Goal: Task Accomplishment & Management: Manage account settings

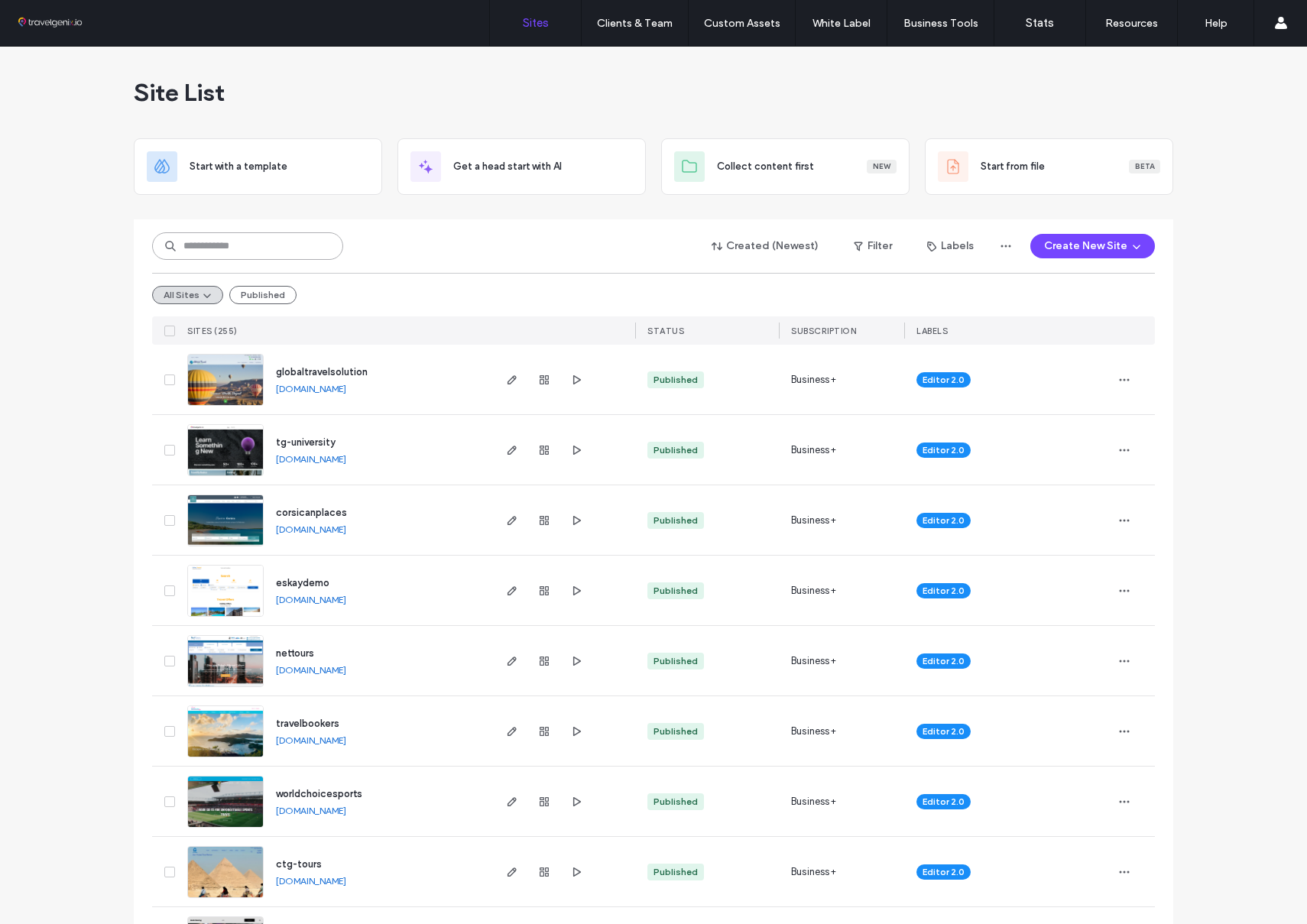
click at [218, 245] on input at bounding box center [248, 246] width 191 height 27
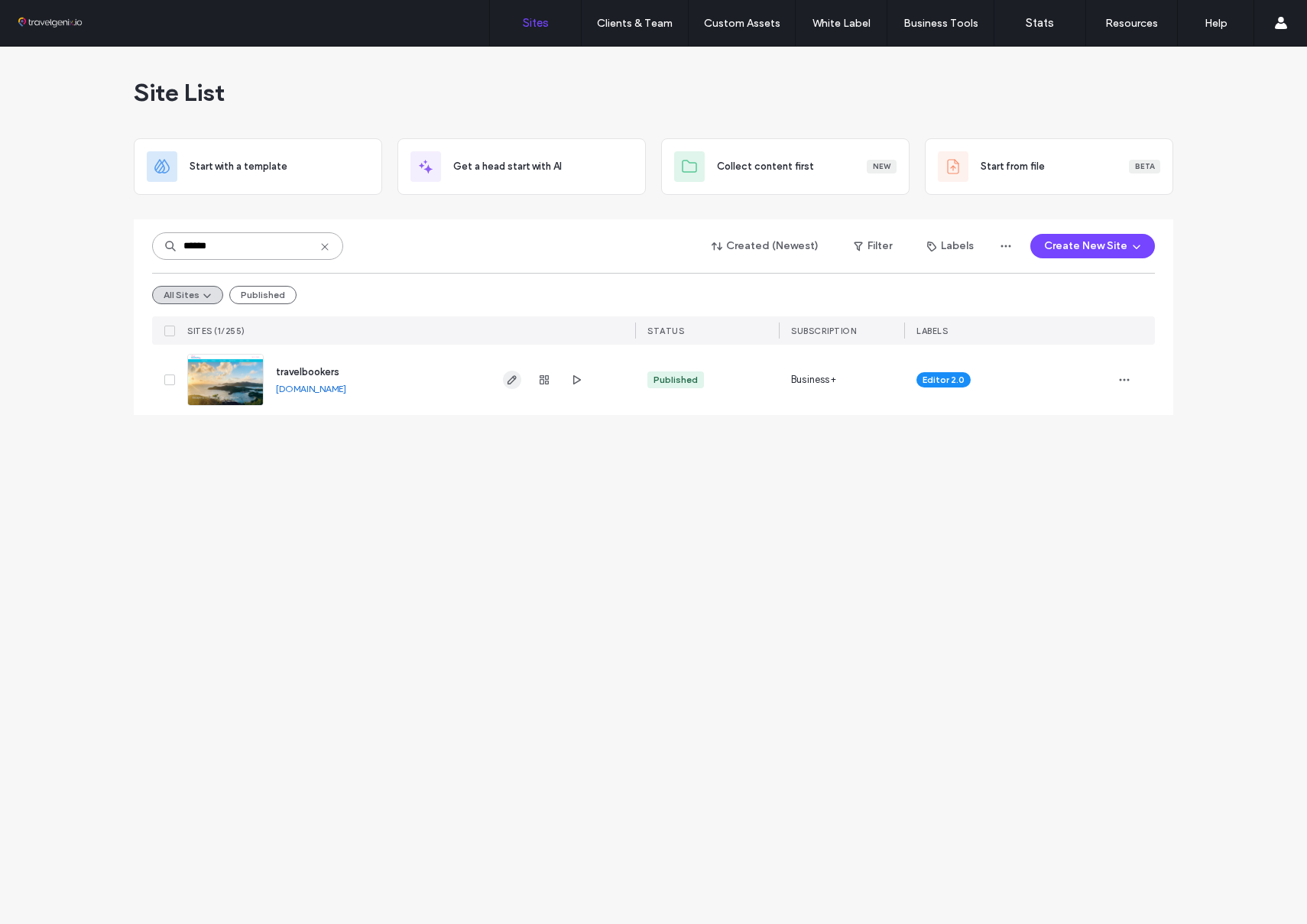
type input "******"
click at [512, 381] on use "button" at bounding box center [512, 380] width 9 height 9
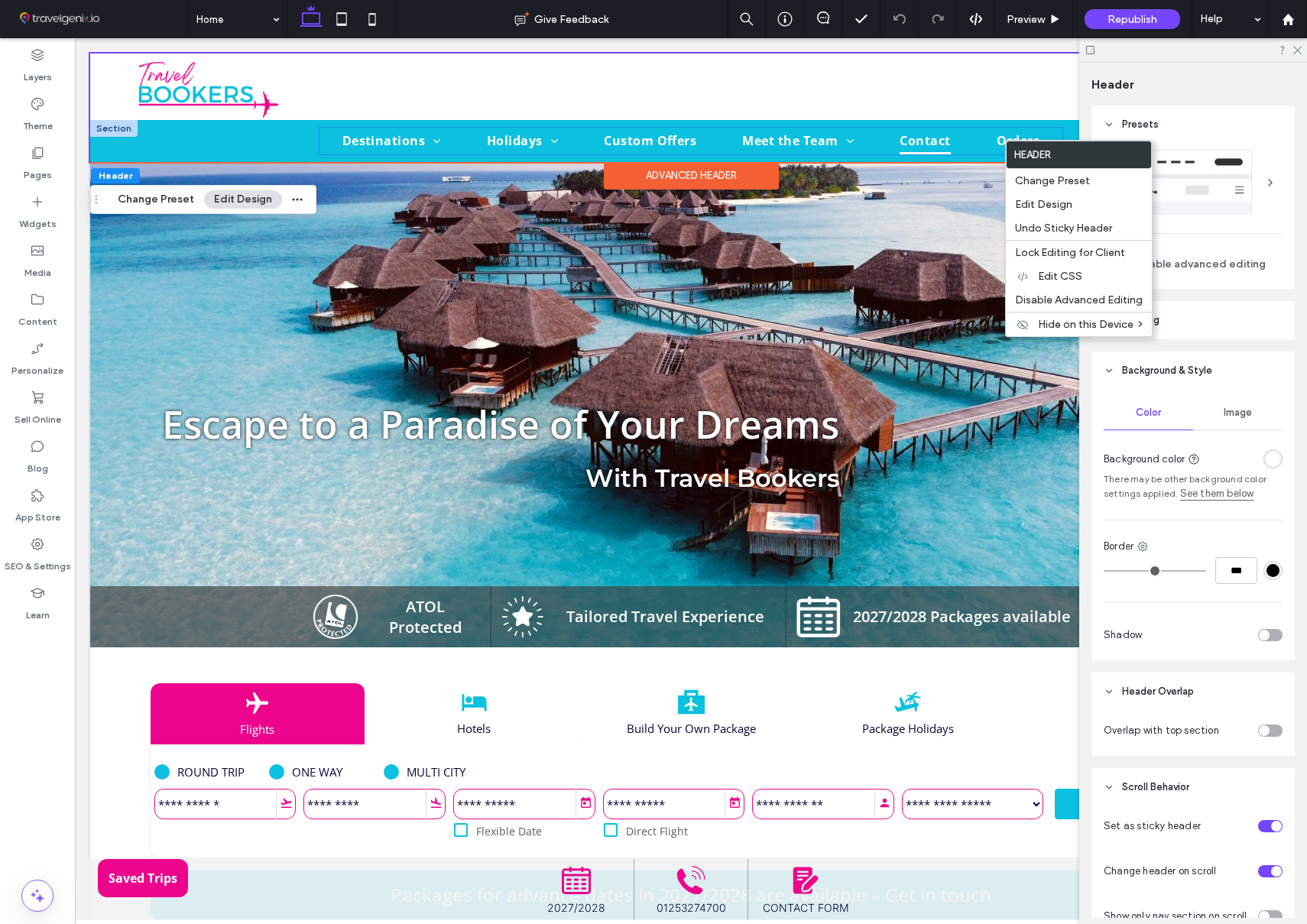
click at [885, 139] on link "Contact" at bounding box center [925, 141] width 96 height 27
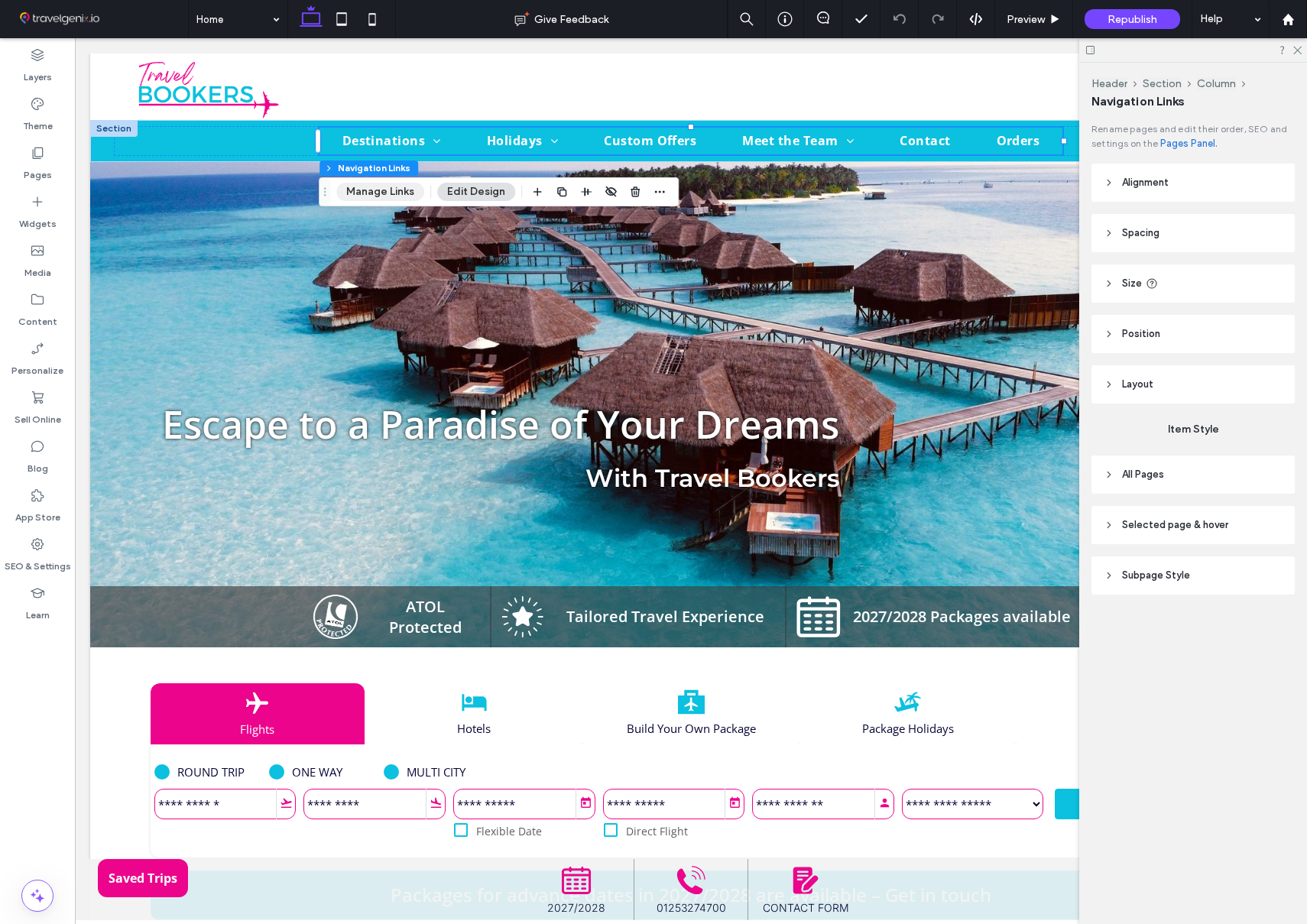
click at [361, 191] on button "Manage Links" at bounding box center [381, 192] width 88 height 18
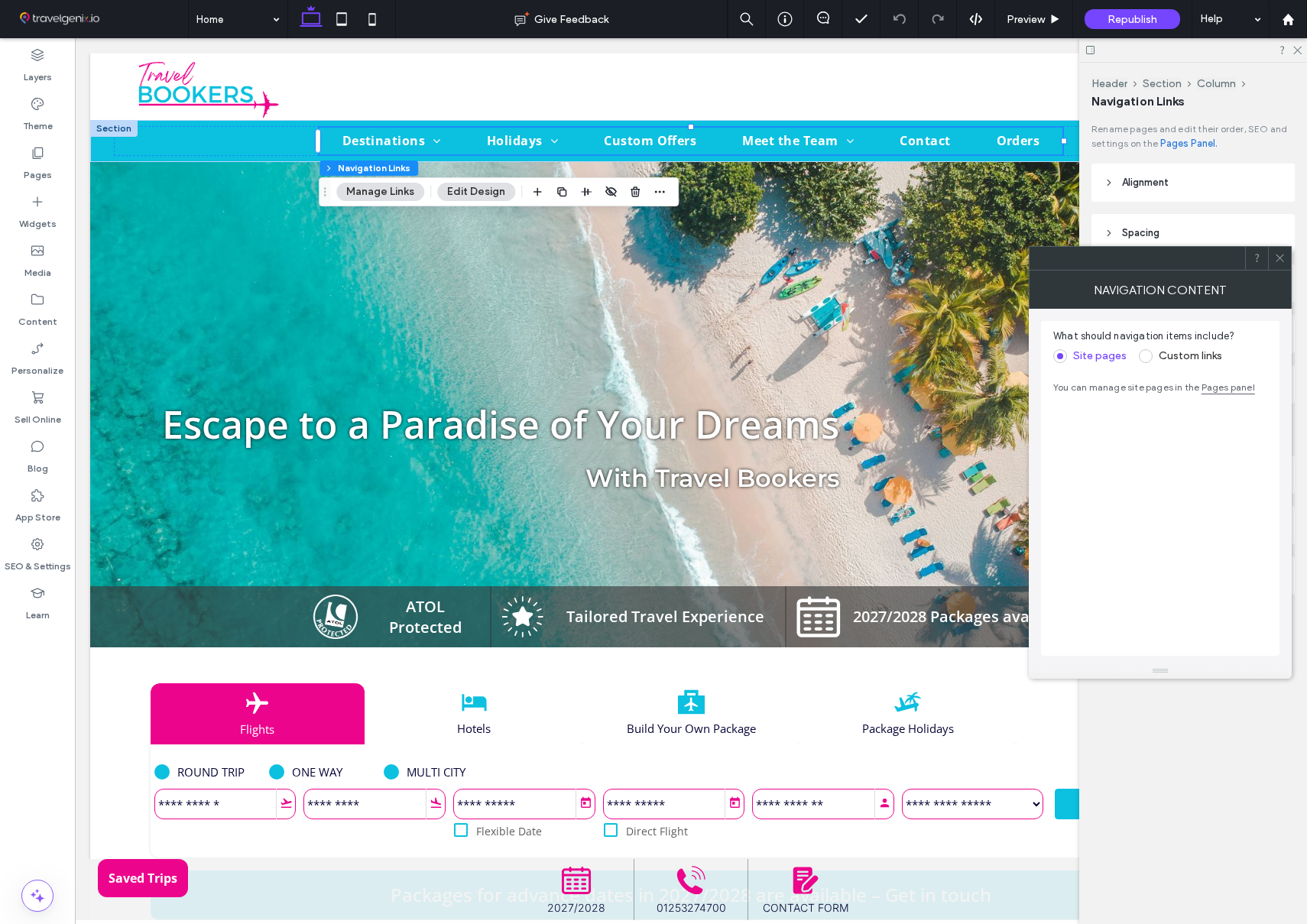
click at [1279, 257] on use at bounding box center [1279, 258] width 7 height 7
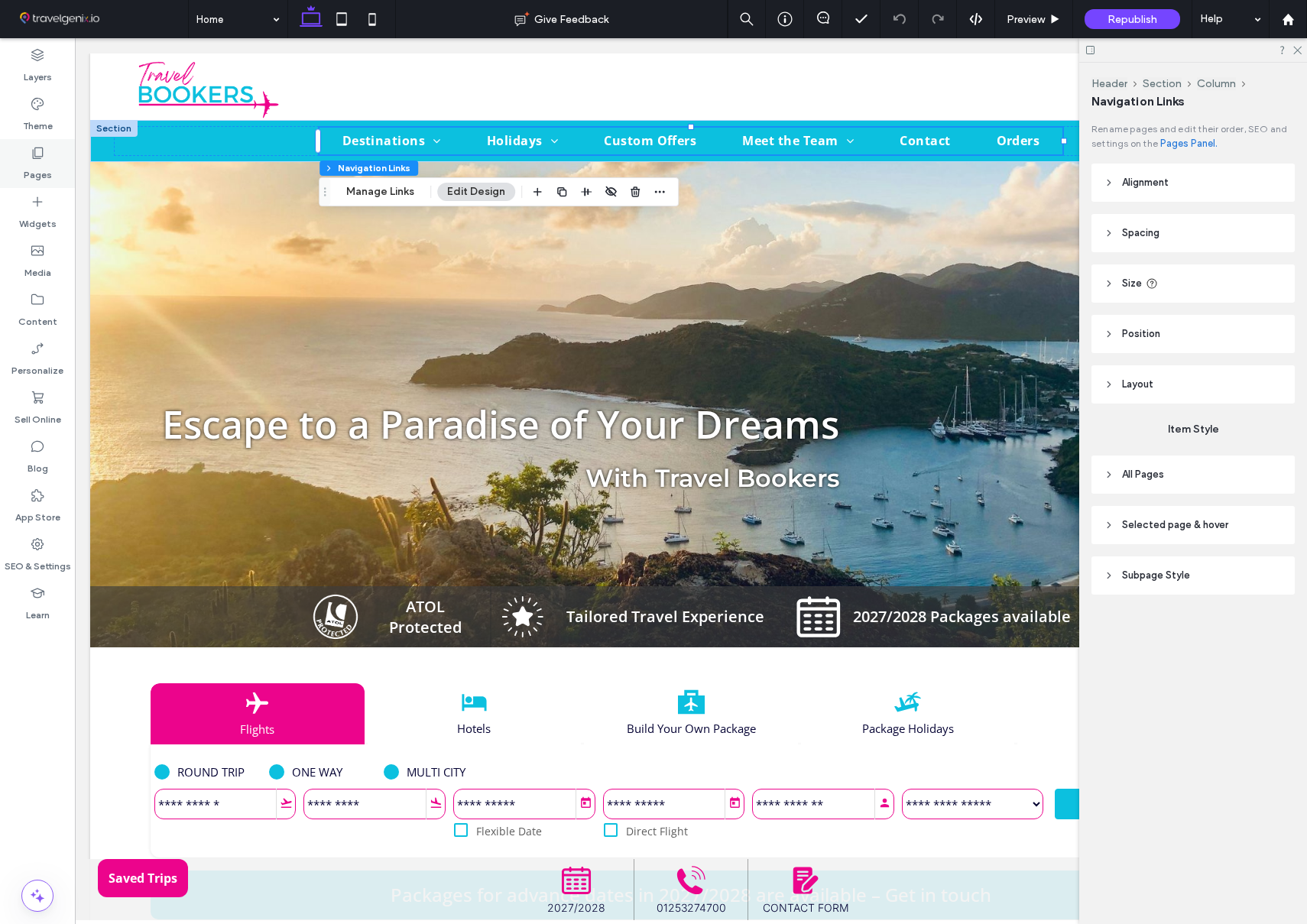
click at [43, 157] on icon at bounding box center [37, 153] width 15 height 15
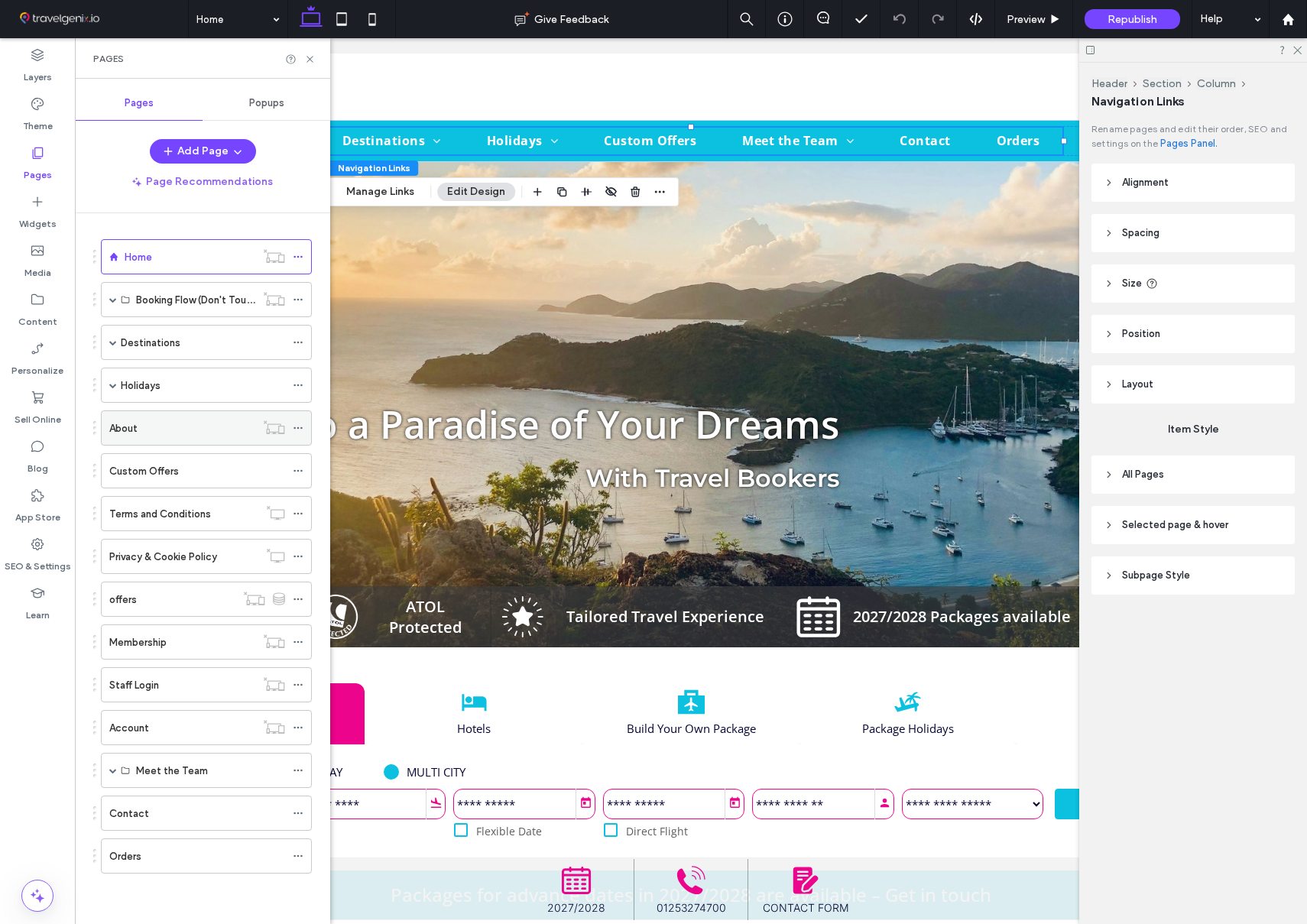
click at [297, 425] on icon at bounding box center [297, 428] width 11 height 11
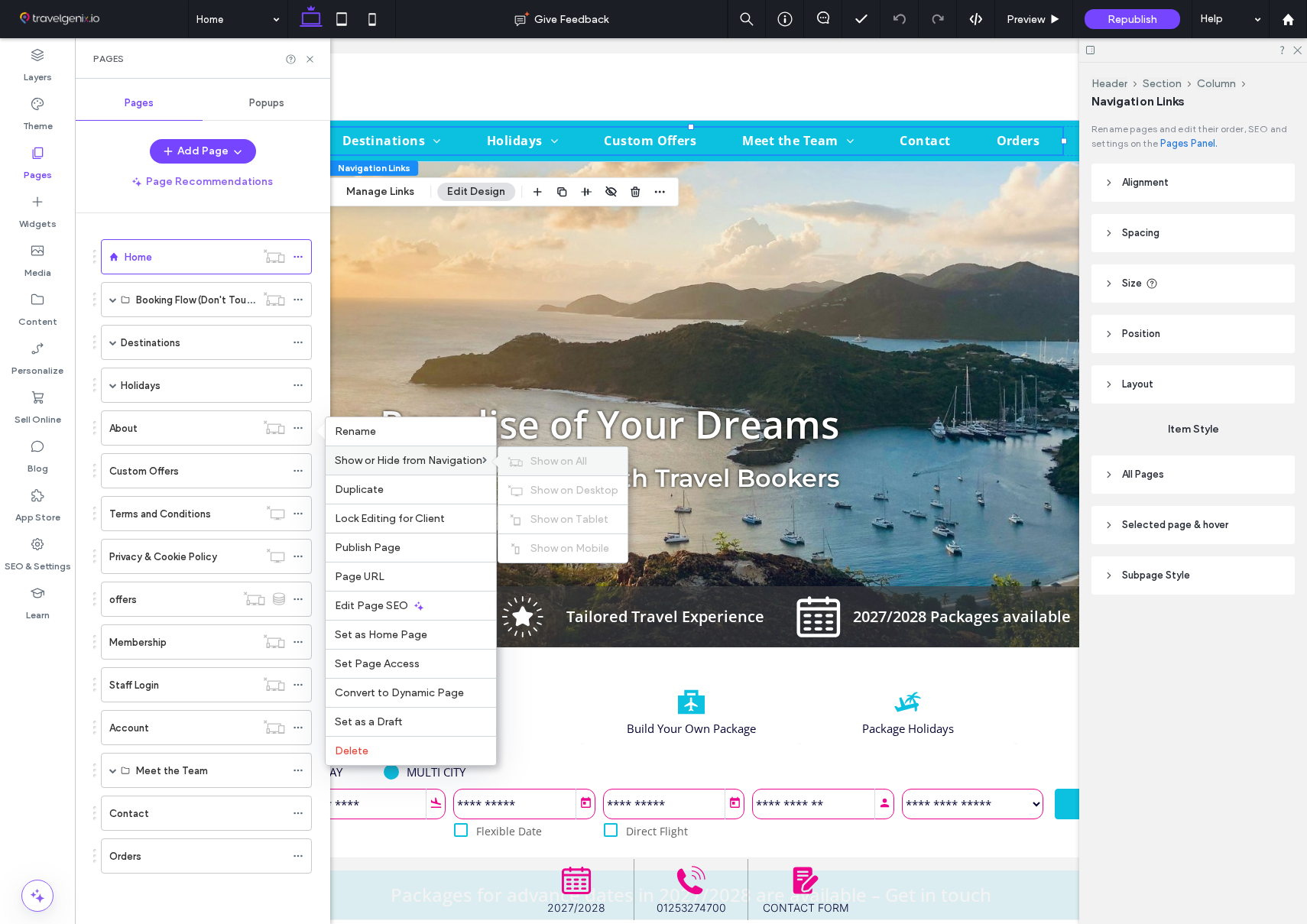
click at [578, 464] on span "Show on All" at bounding box center [558, 461] width 57 height 13
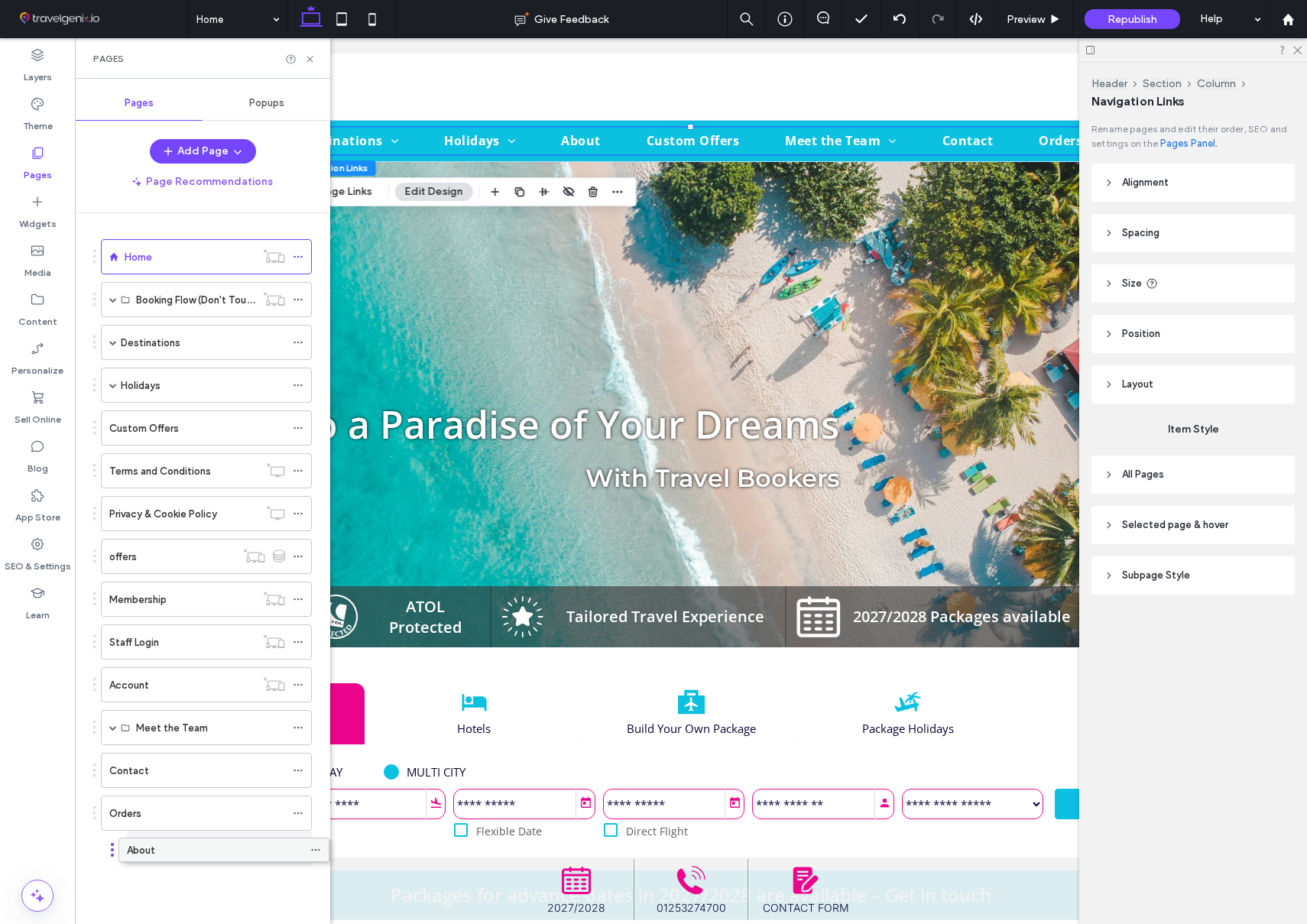
drag, startPoint x: 180, startPoint y: 420, endPoint x: 197, endPoint y: 847, distance: 427.3
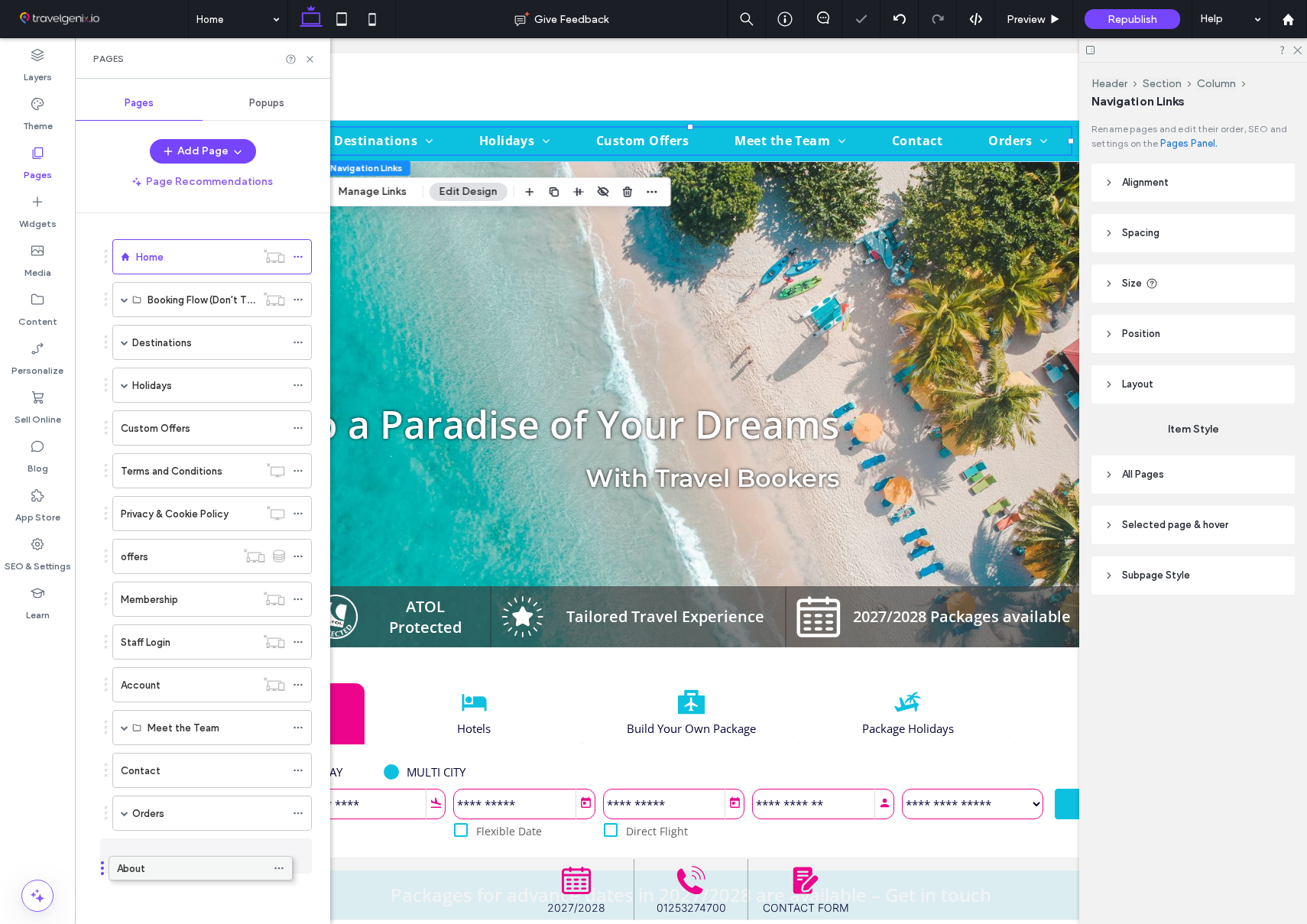
drag, startPoint x: 150, startPoint y: 849, endPoint x: 139, endPoint y: 865, distance: 19.4
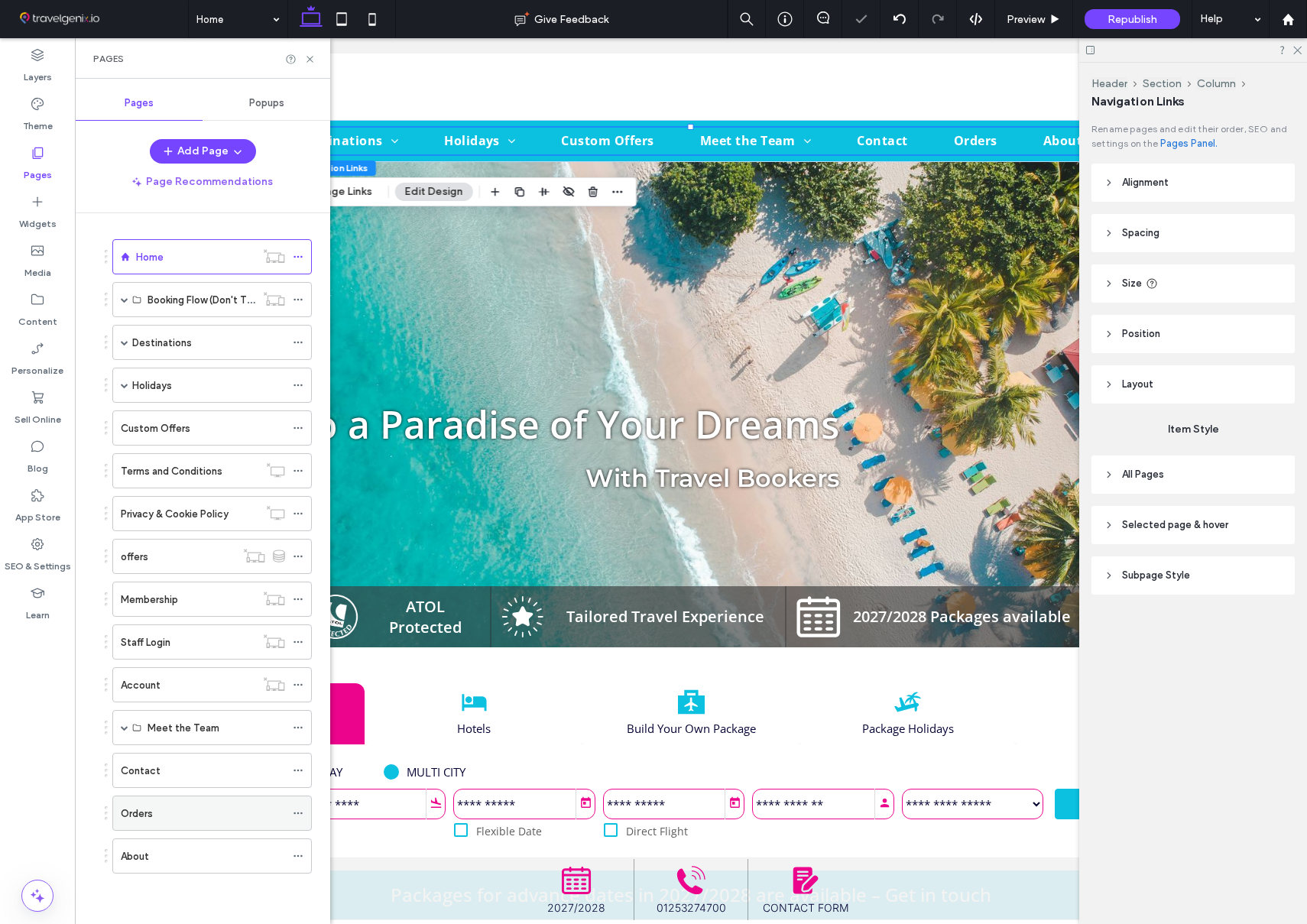
click at [216, 813] on div "Orders" at bounding box center [203, 813] width 165 height 16
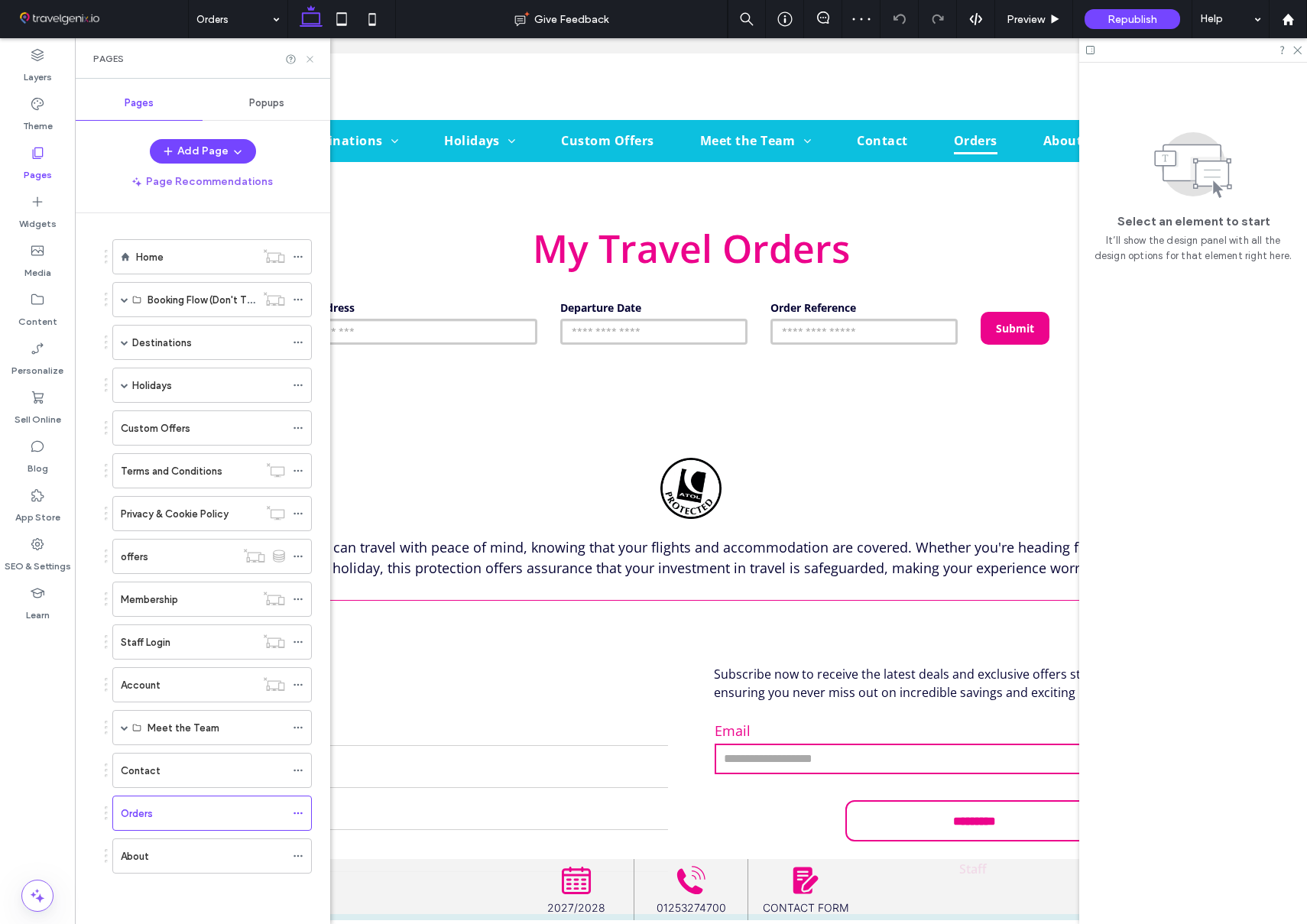
click at [311, 60] on use at bounding box center [309, 58] width 6 height 6
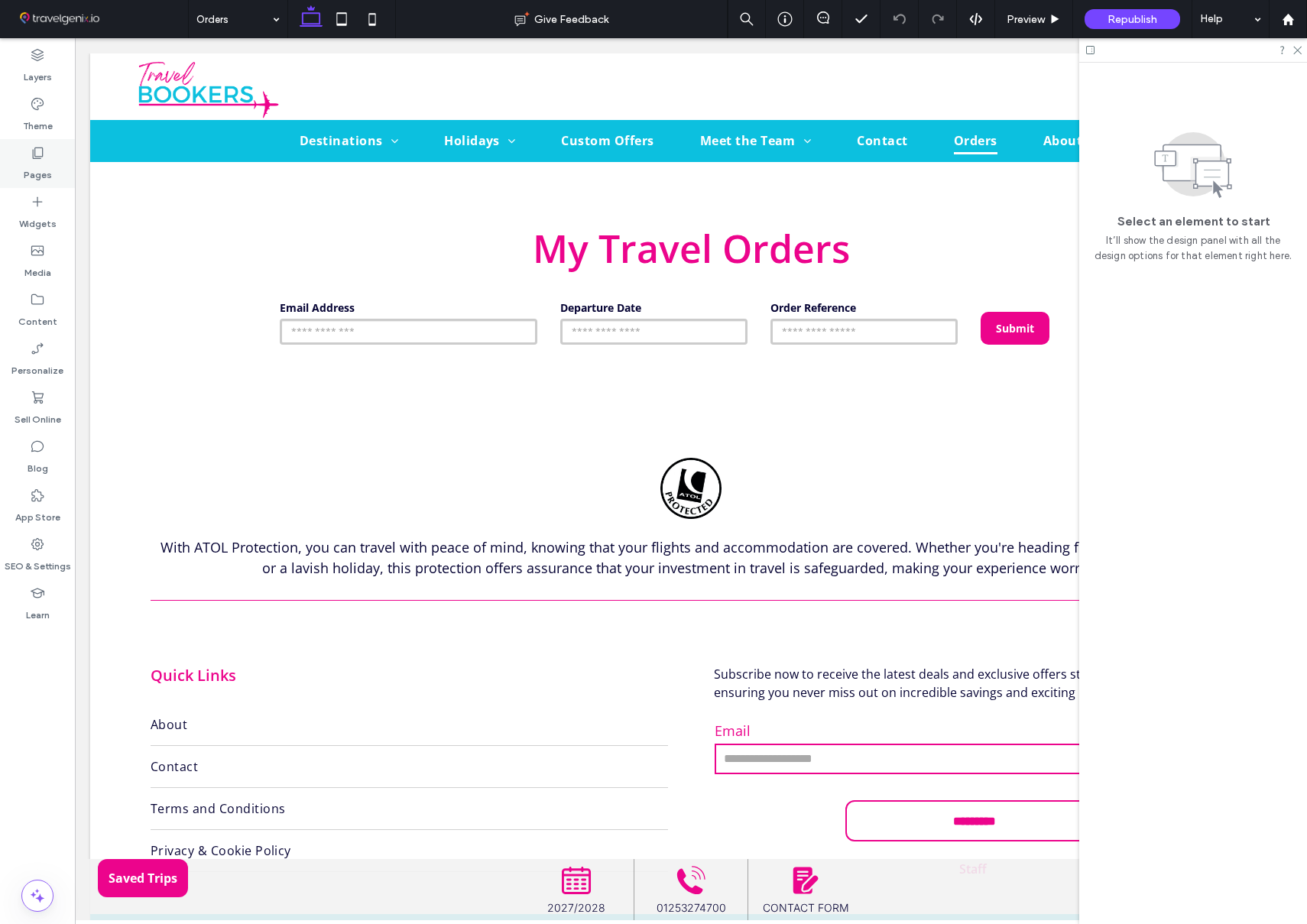
click at [34, 169] on label "Pages" at bounding box center [38, 171] width 28 height 22
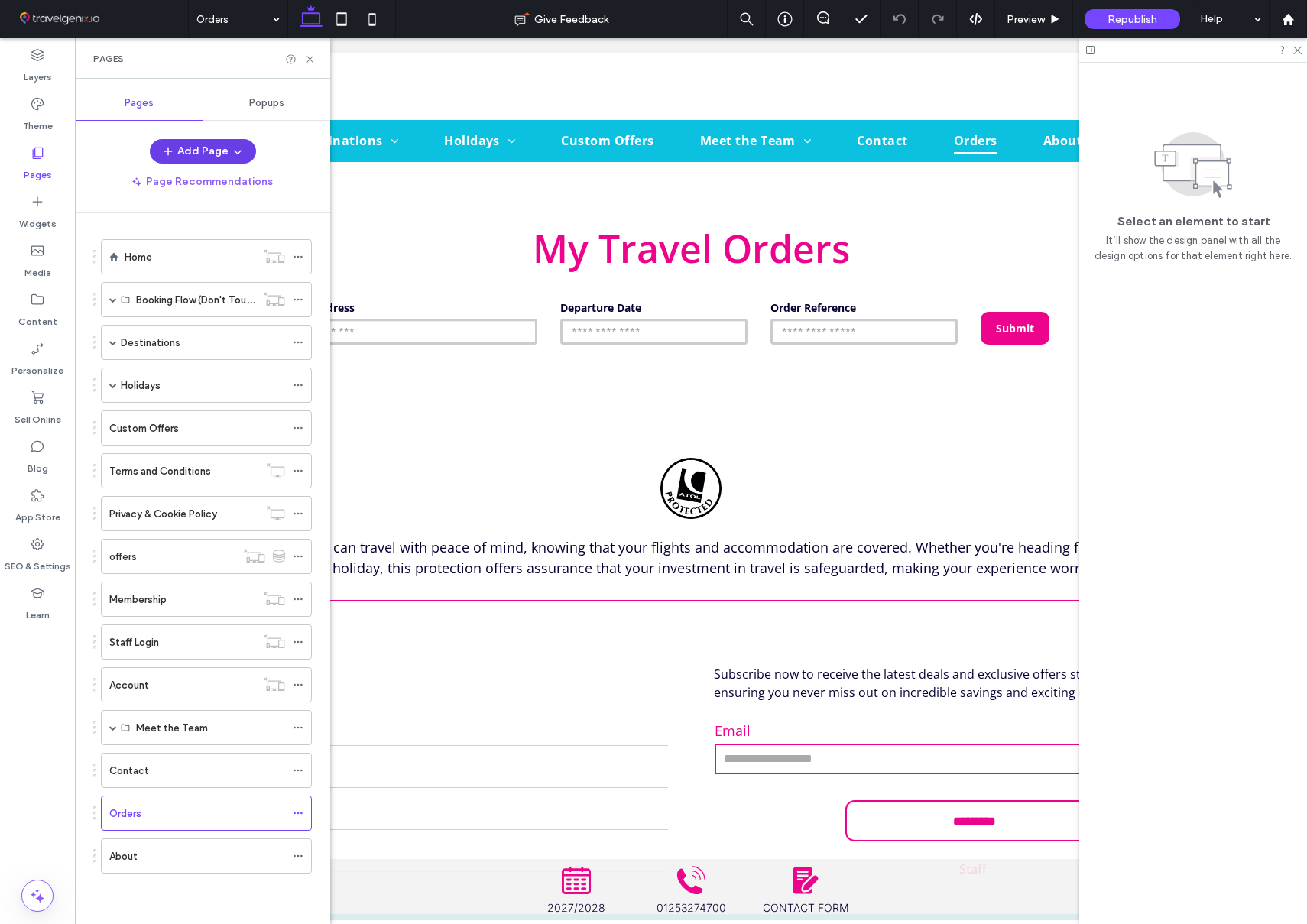
click at [214, 144] on button "Add Page" at bounding box center [203, 150] width 106 height 24
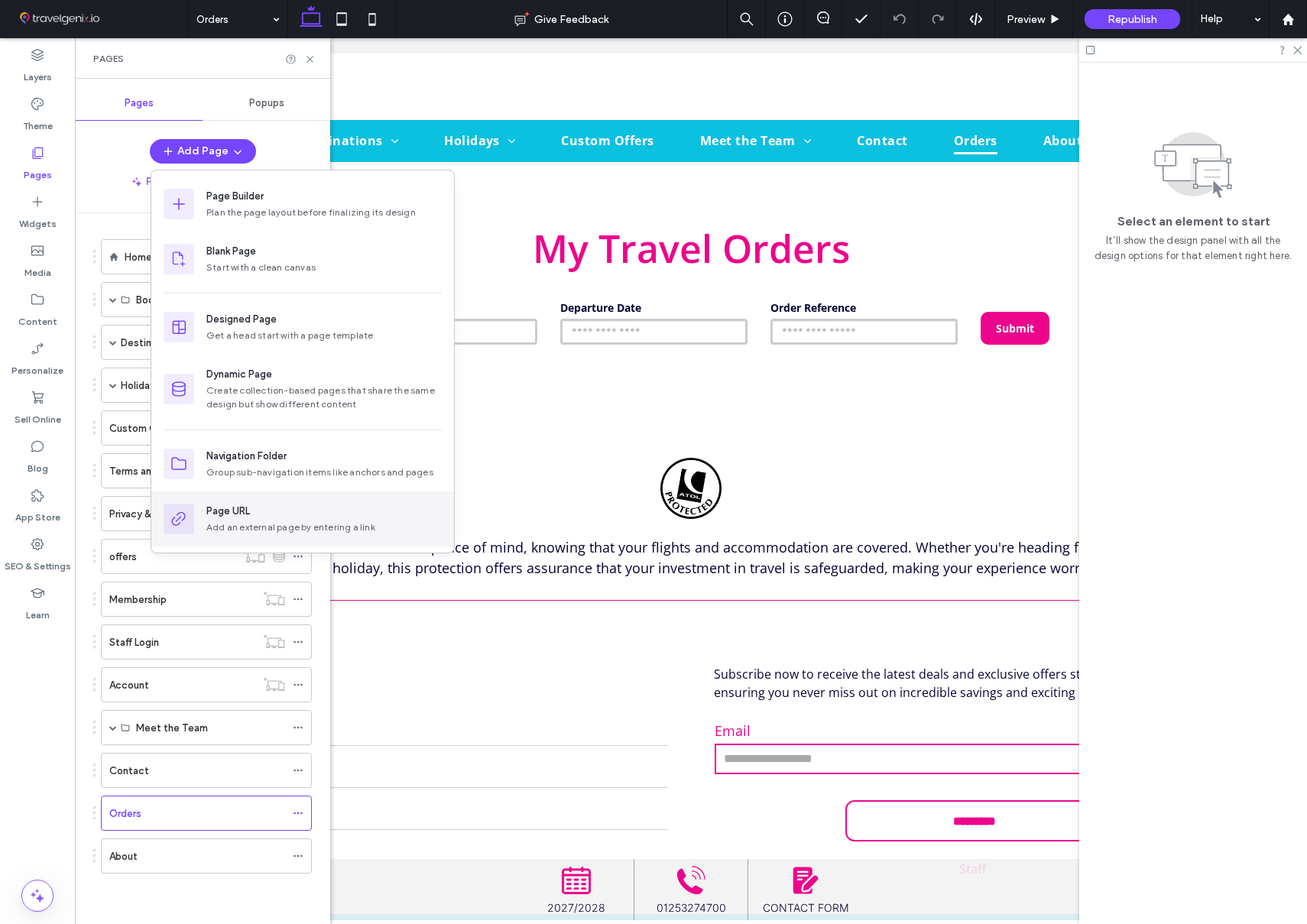
click at [286, 515] on div "Page URL" at bounding box center [323, 511] width 235 height 15
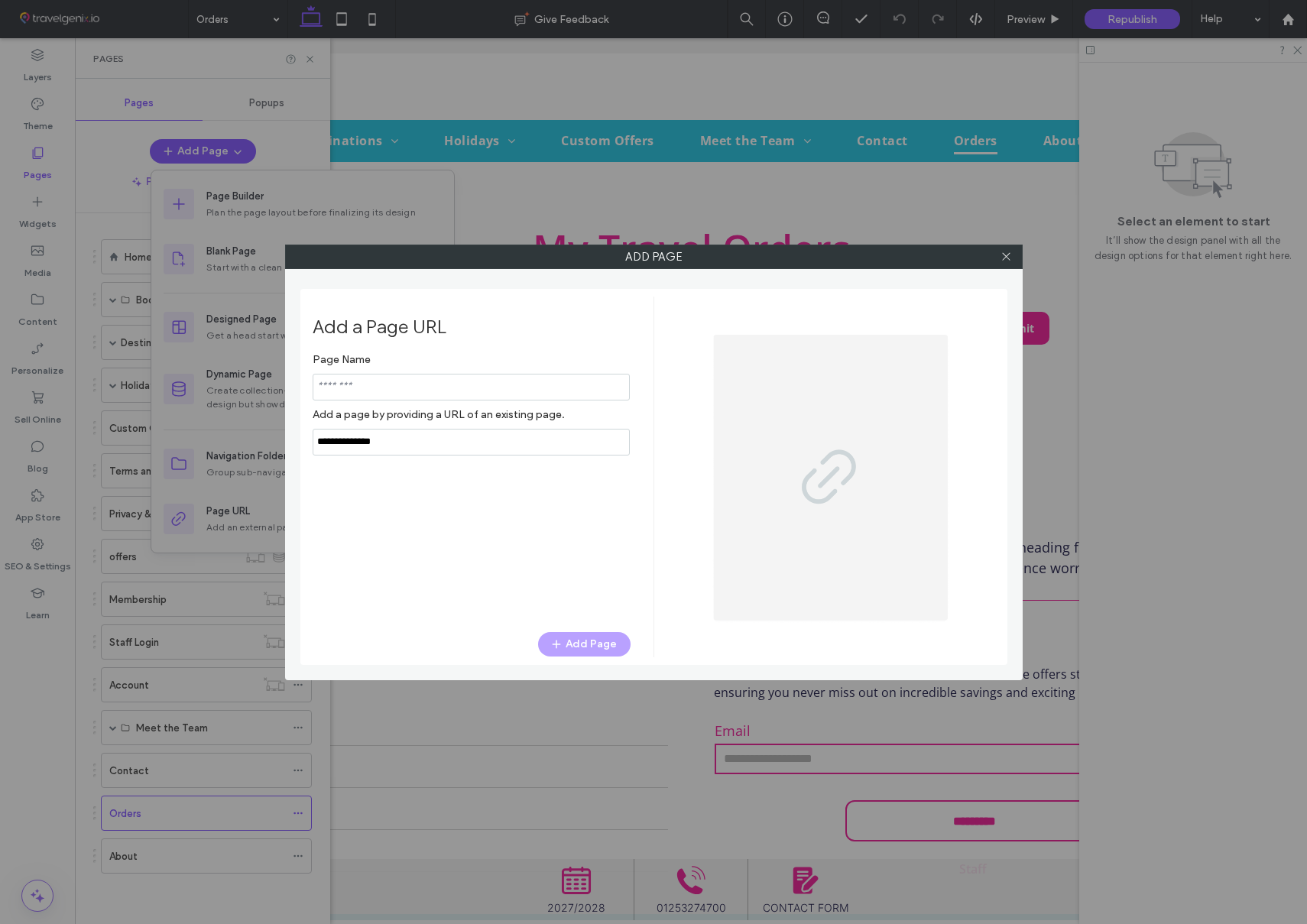
click at [425, 388] on input "notEmpty" at bounding box center [471, 387] width 317 height 27
type input "**********"
click at [491, 553] on div "Page Name Add a page by providing a URL of an existing page. Add Page" at bounding box center [471, 481] width 318 height 272
click at [426, 443] on input "notEmpty,url" at bounding box center [471, 442] width 317 height 27
click at [584, 647] on div "Add Page" at bounding box center [471, 644] width 318 height 24
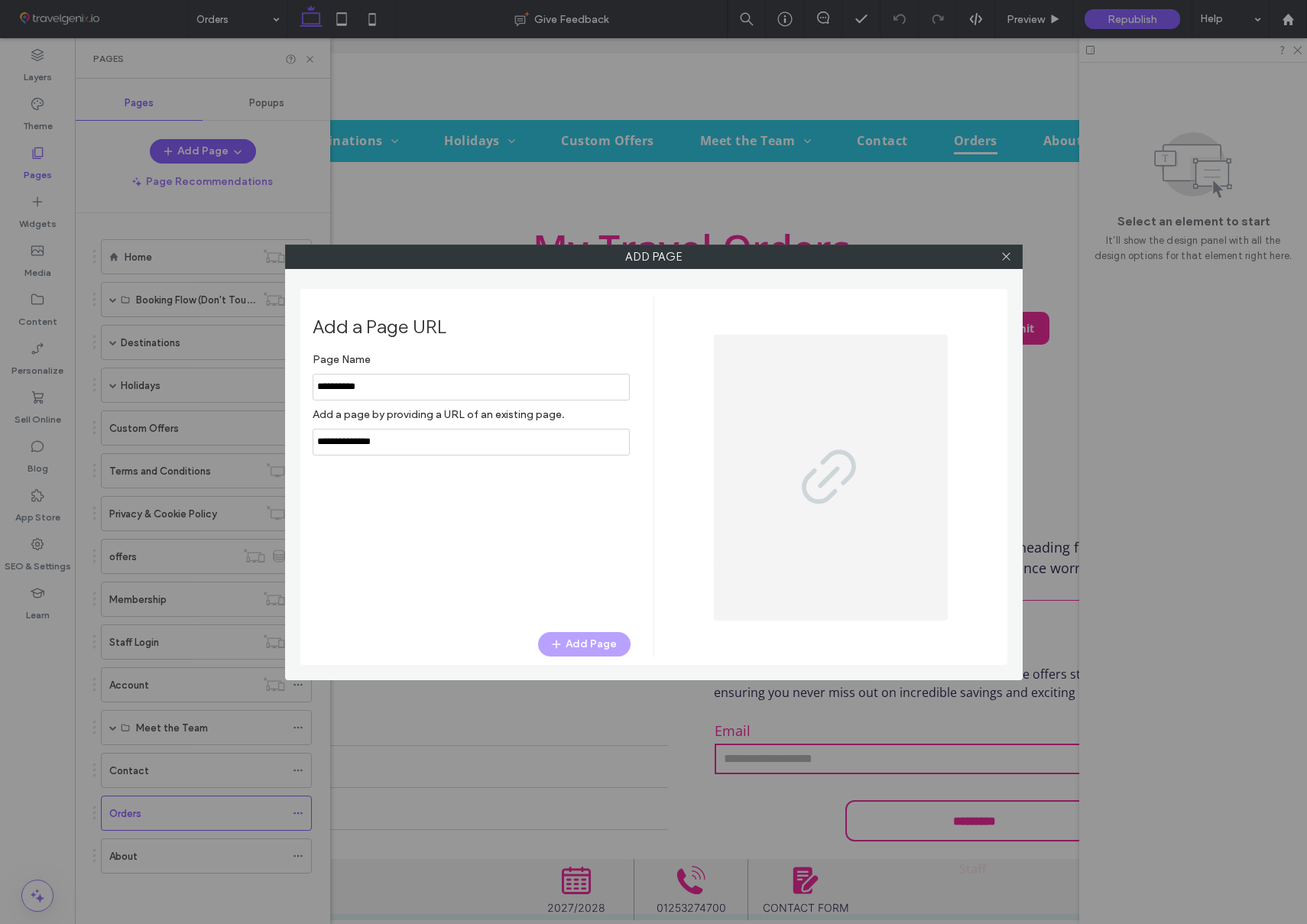
click at [406, 439] on input "notEmpty,url" at bounding box center [471, 442] width 317 height 27
click at [403, 477] on div "Page Name Add a page by providing a URL of an existing page. Invalid URL Add Pa…" at bounding box center [471, 481] width 318 height 272
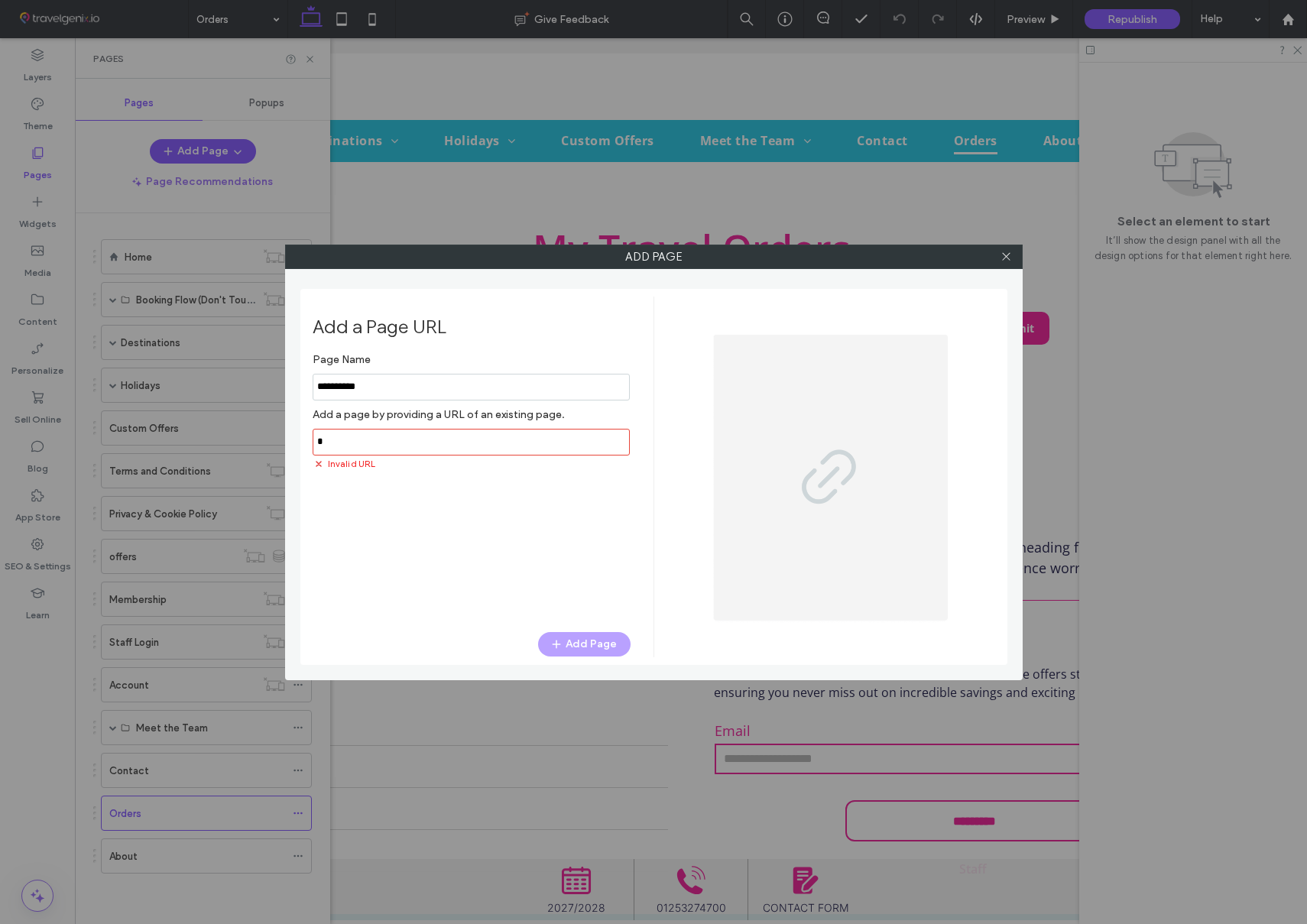
click at [385, 445] on input "notEmpty,url" at bounding box center [471, 442] width 317 height 27
click at [397, 497] on div "Page Name Add a page by providing a URL of an existing page. Add Page" at bounding box center [471, 481] width 318 height 272
click at [326, 440] on input "notEmpty,url" at bounding box center [471, 442] width 317 height 27
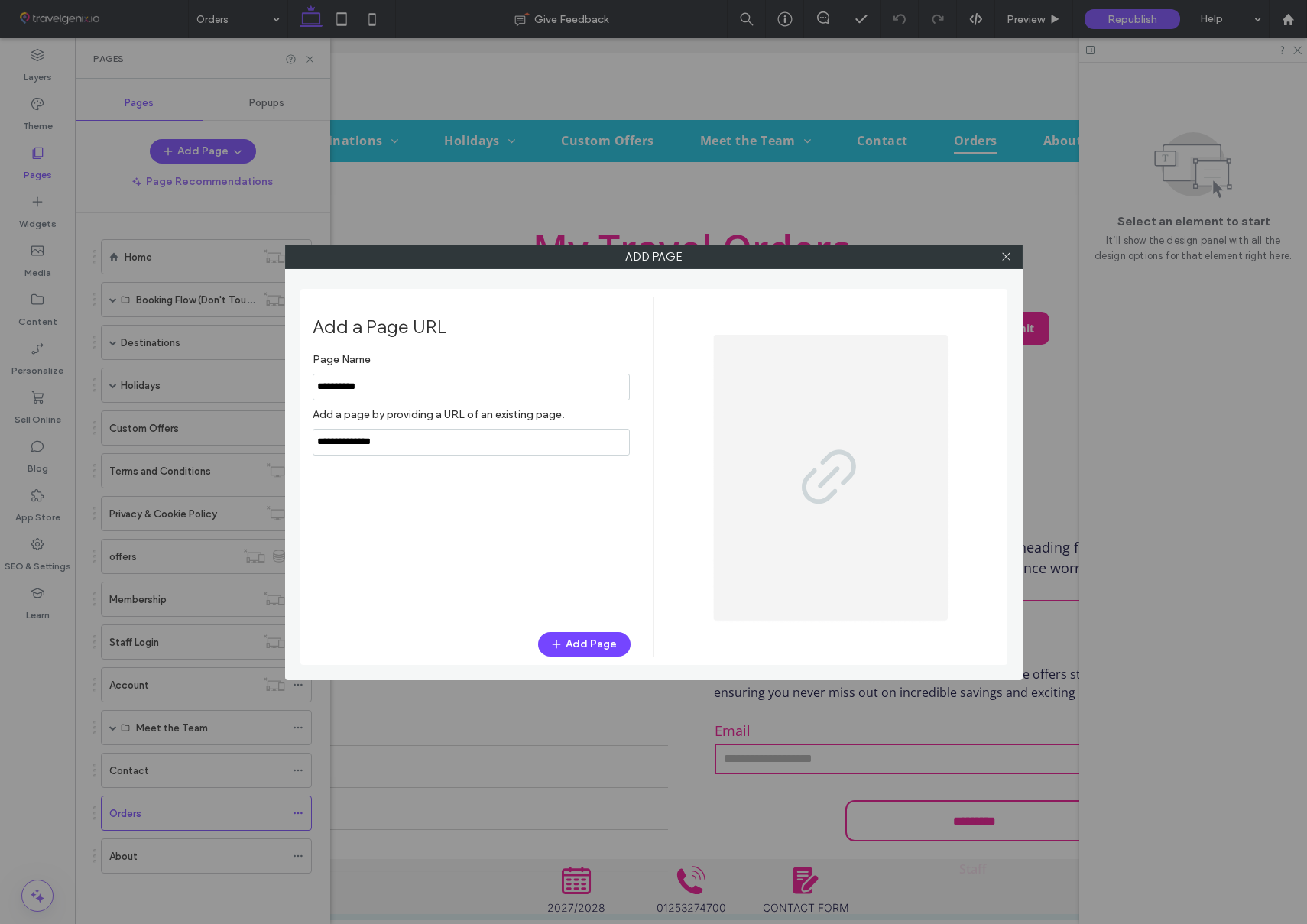
type input "**********"
click at [571, 640] on button "Add Page" at bounding box center [584, 644] width 92 height 24
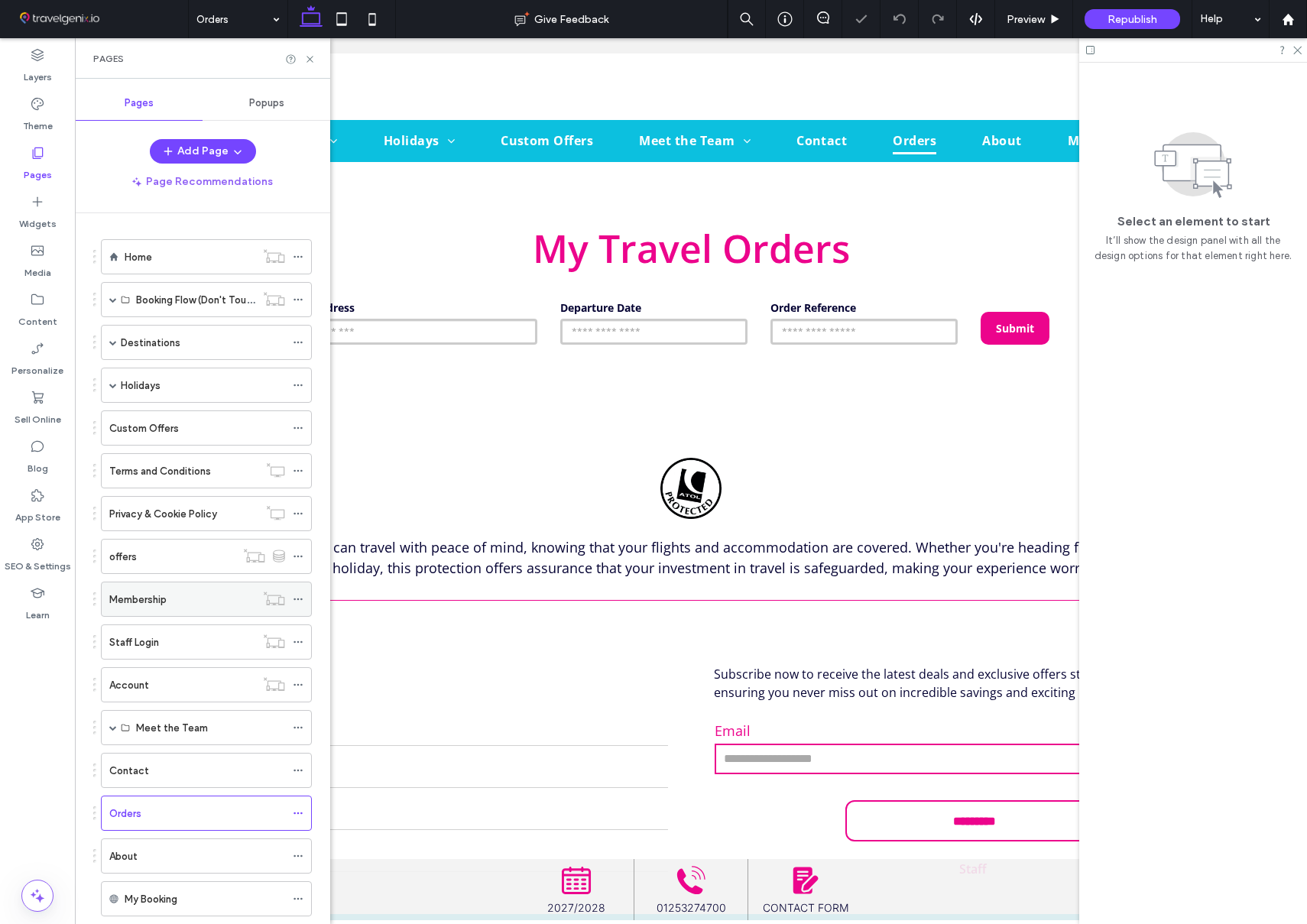
scroll to position [38, 0]
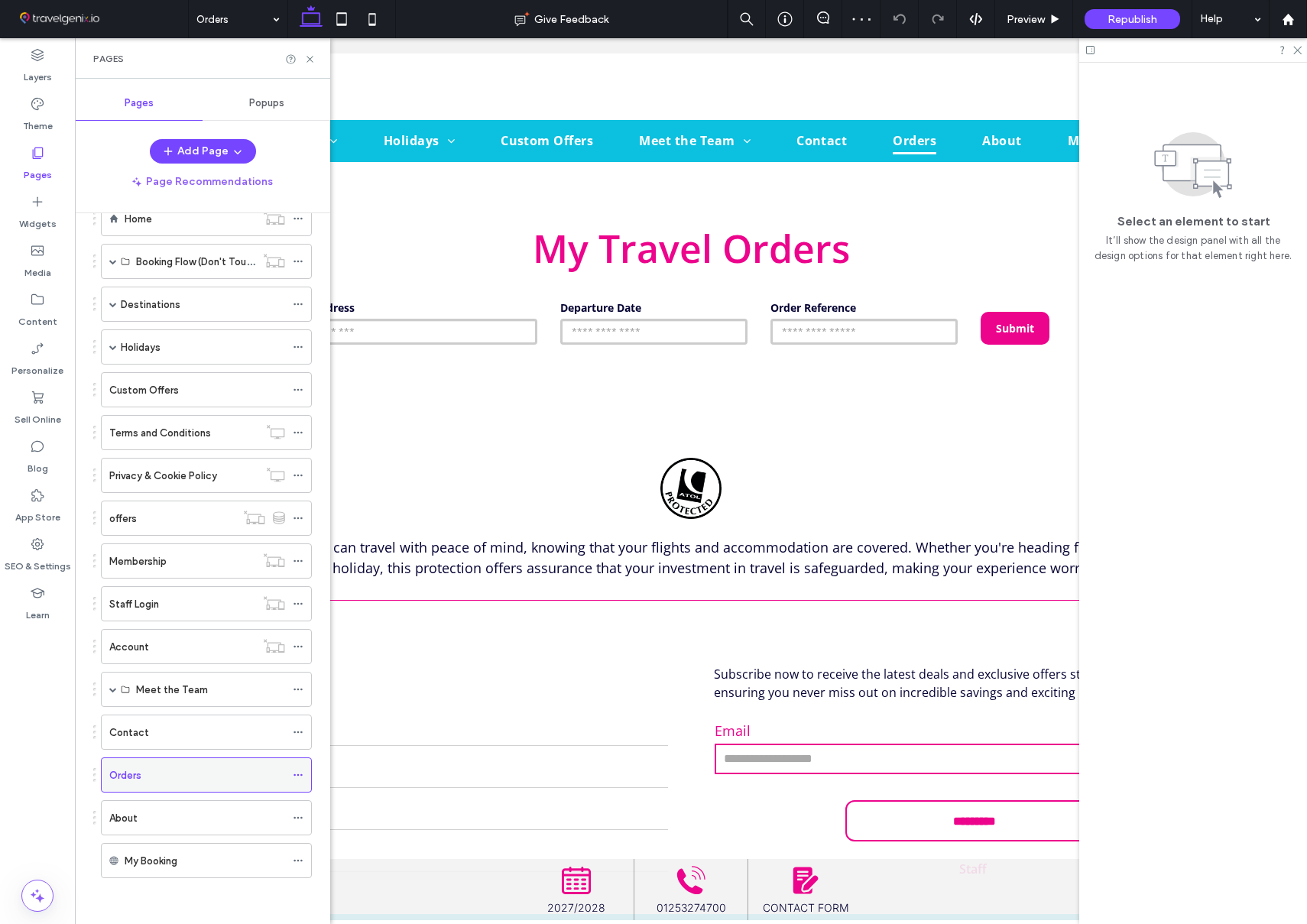
click at [300, 776] on icon at bounding box center [297, 774] width 11 height 11
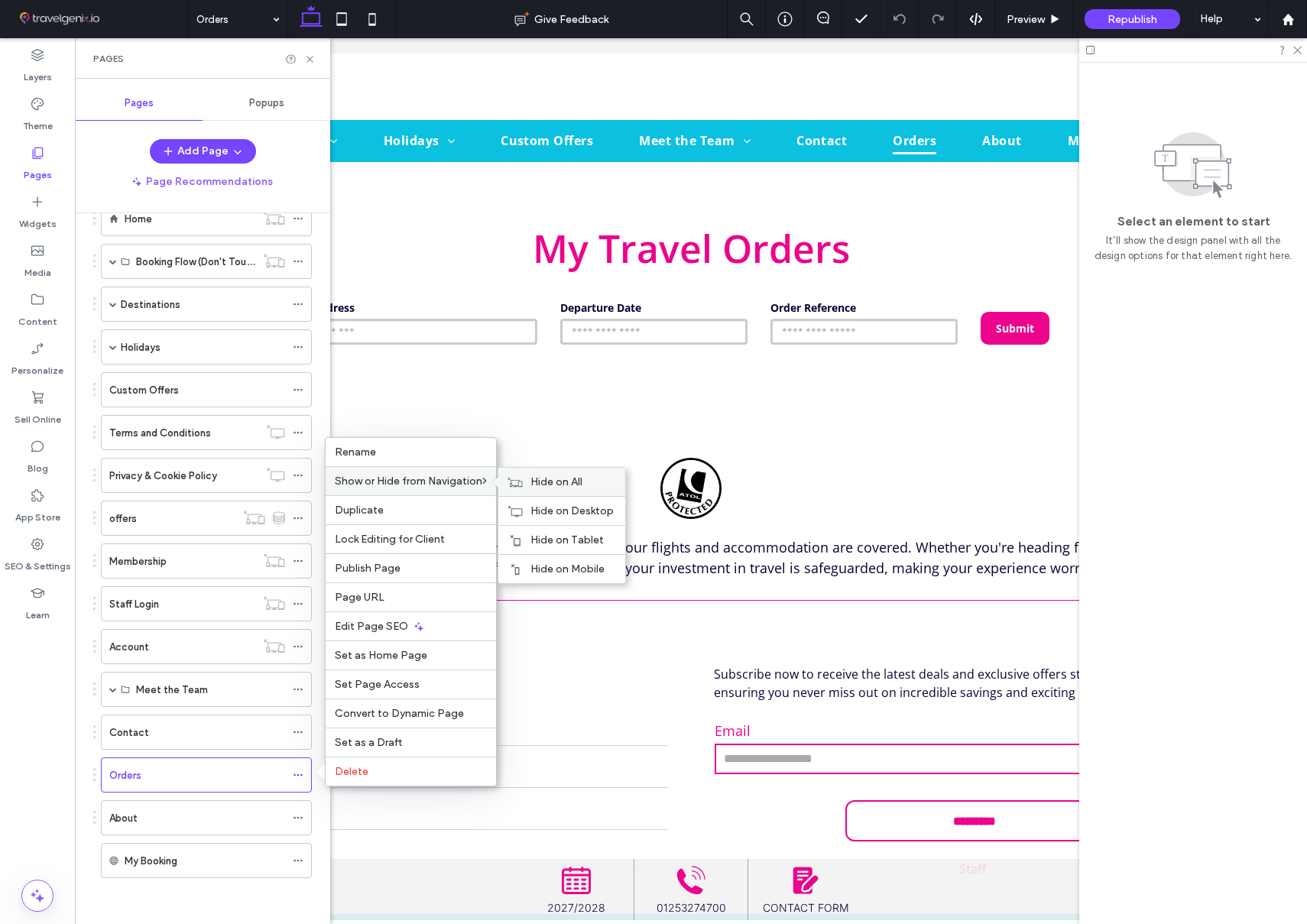
click at [555, 485] on span "Hide on All" at bounding box center [556, 482] width 52 height 13
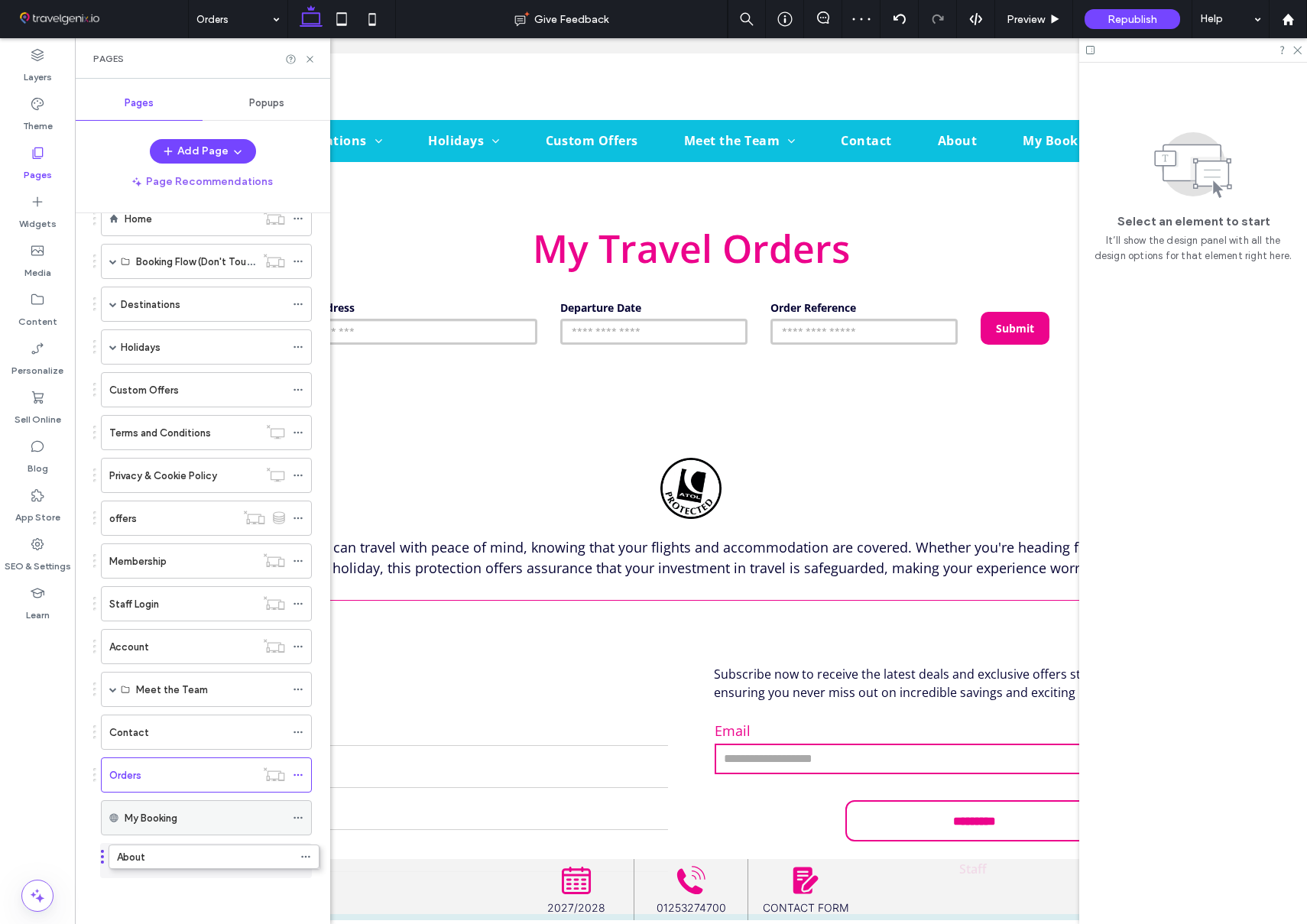
drag, startPoint x: 199, startPoint y: 821, endPoint x: 209, endPoint y: 859, distance: 39.3
click at [311, 59] on icon at bounding box center [310, 59] width 12 height 12
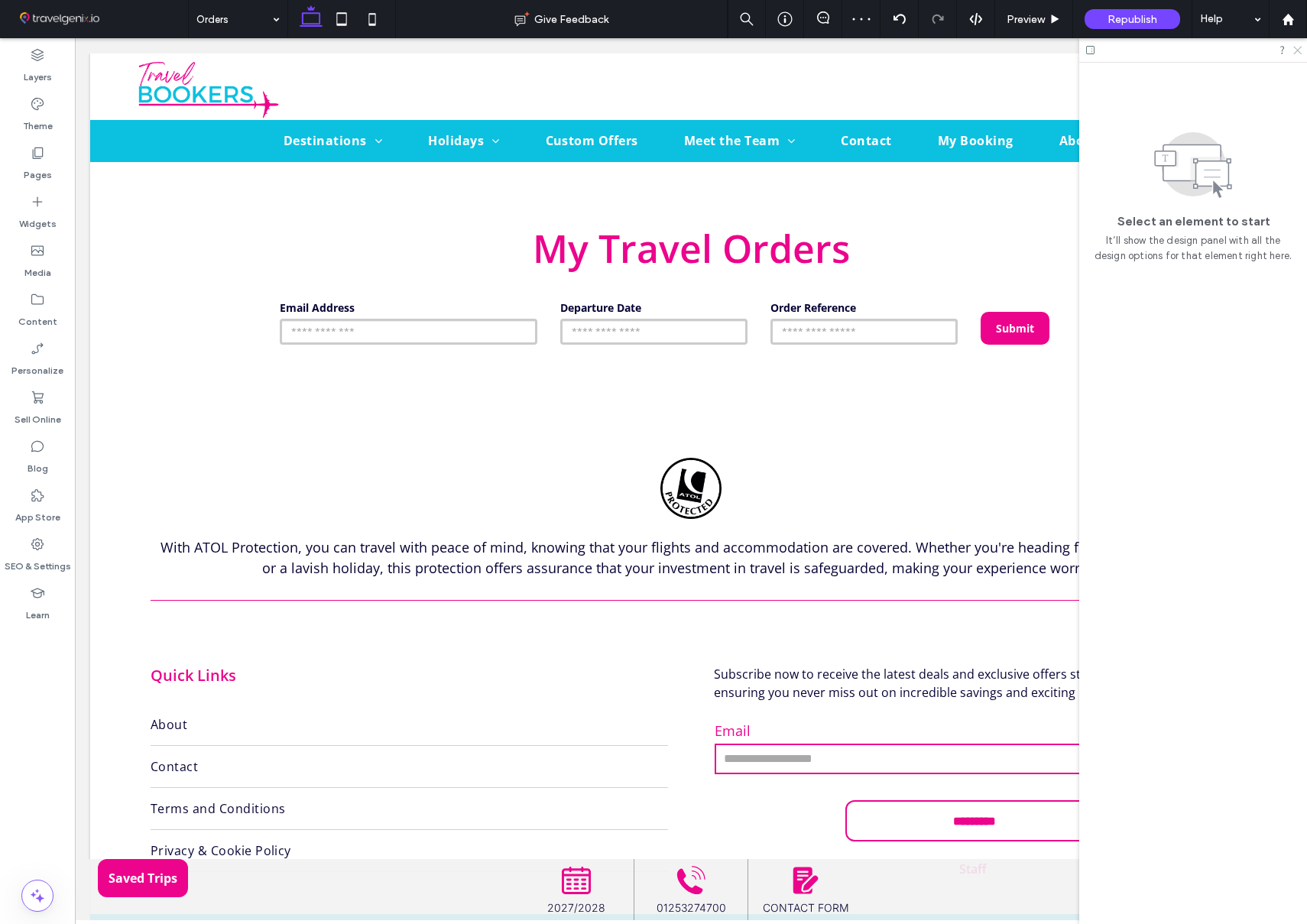
click at [1295, 48] on icon at bounding box center [1297, 49] width 10 height 10
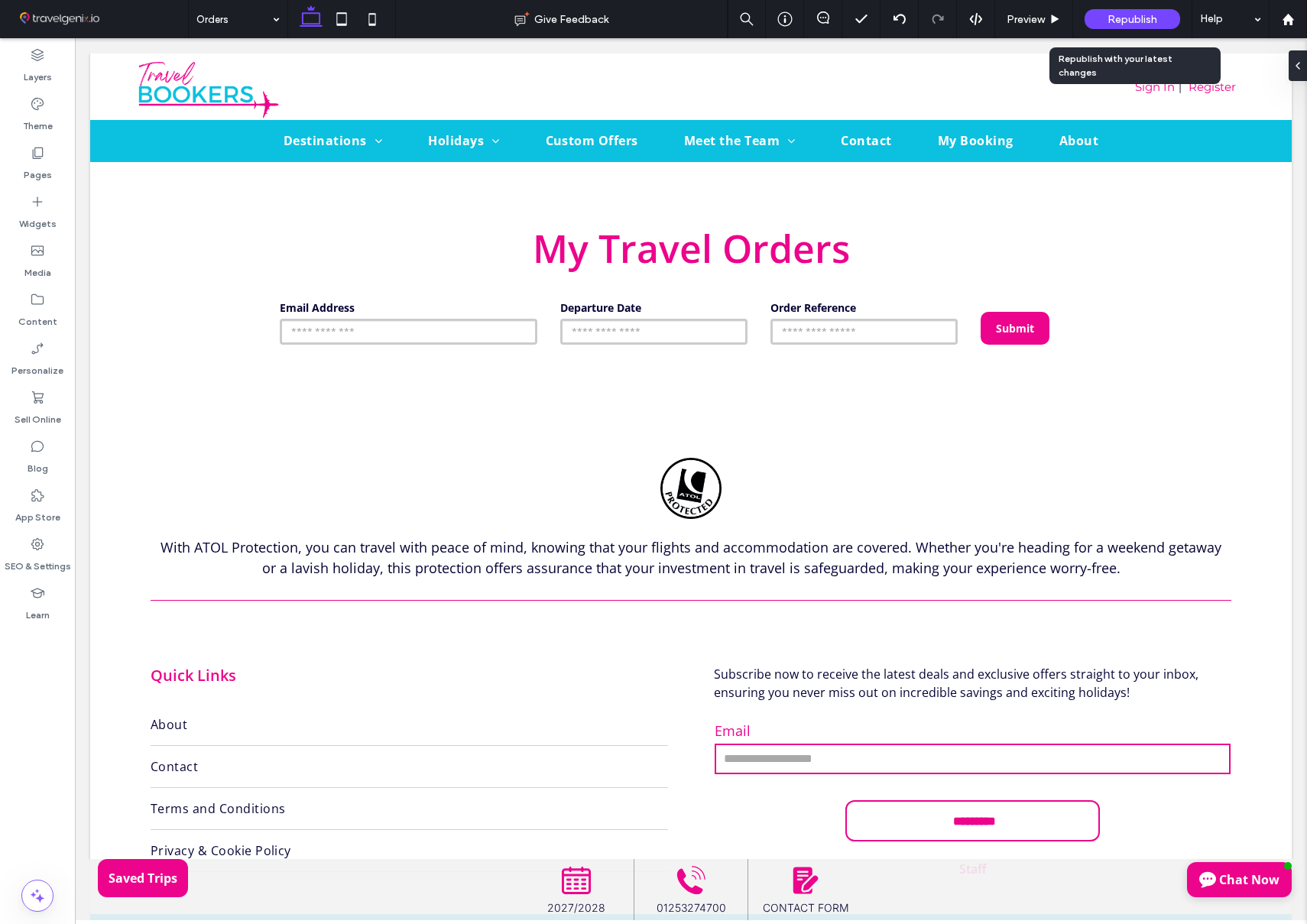
click at [1132, 17] on span "Republish" at bounding box center [1133, 20] width 50 height 13
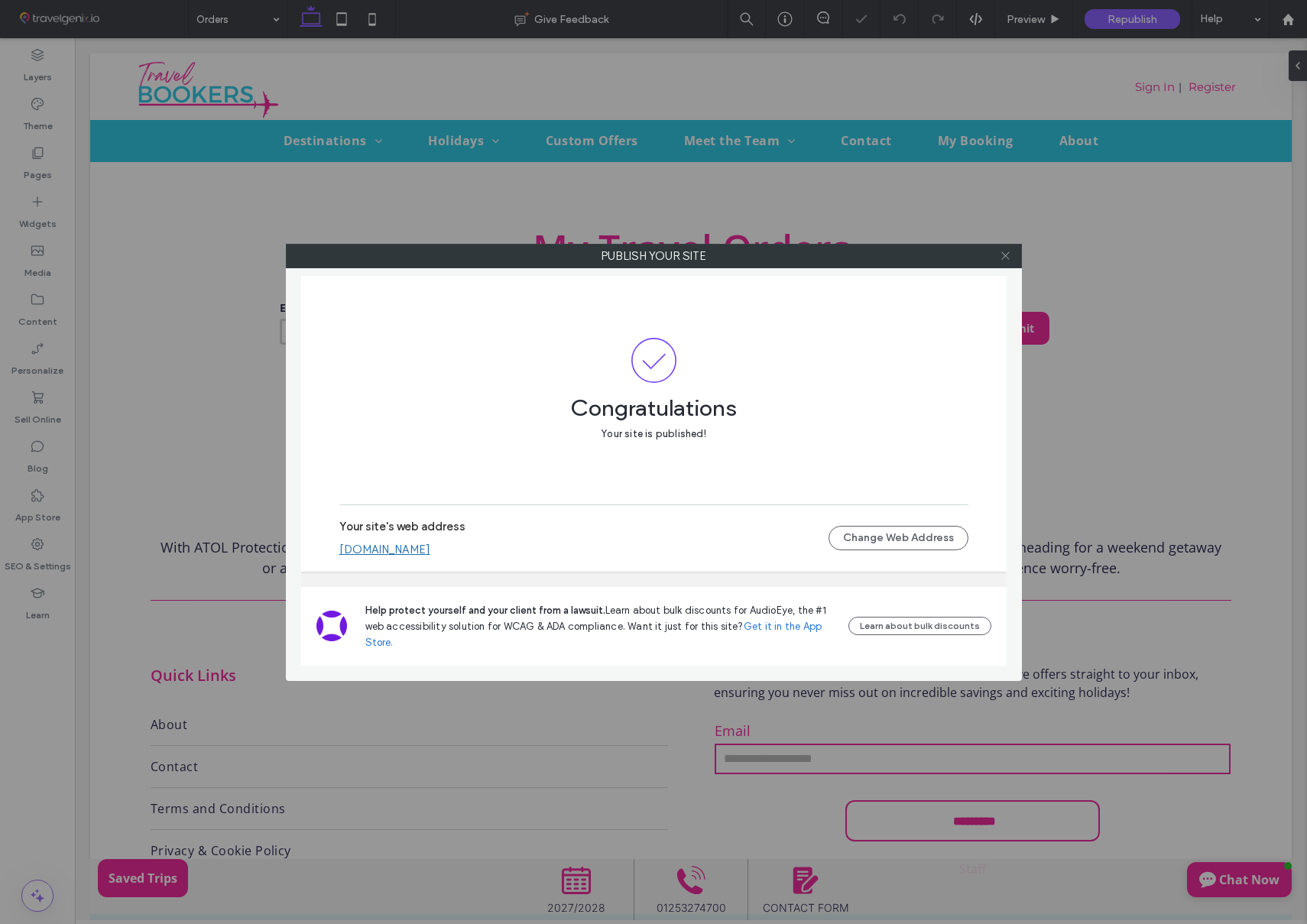
click at [1004, 259] on icon at bounding box center [1005, 256] width 12 height 12
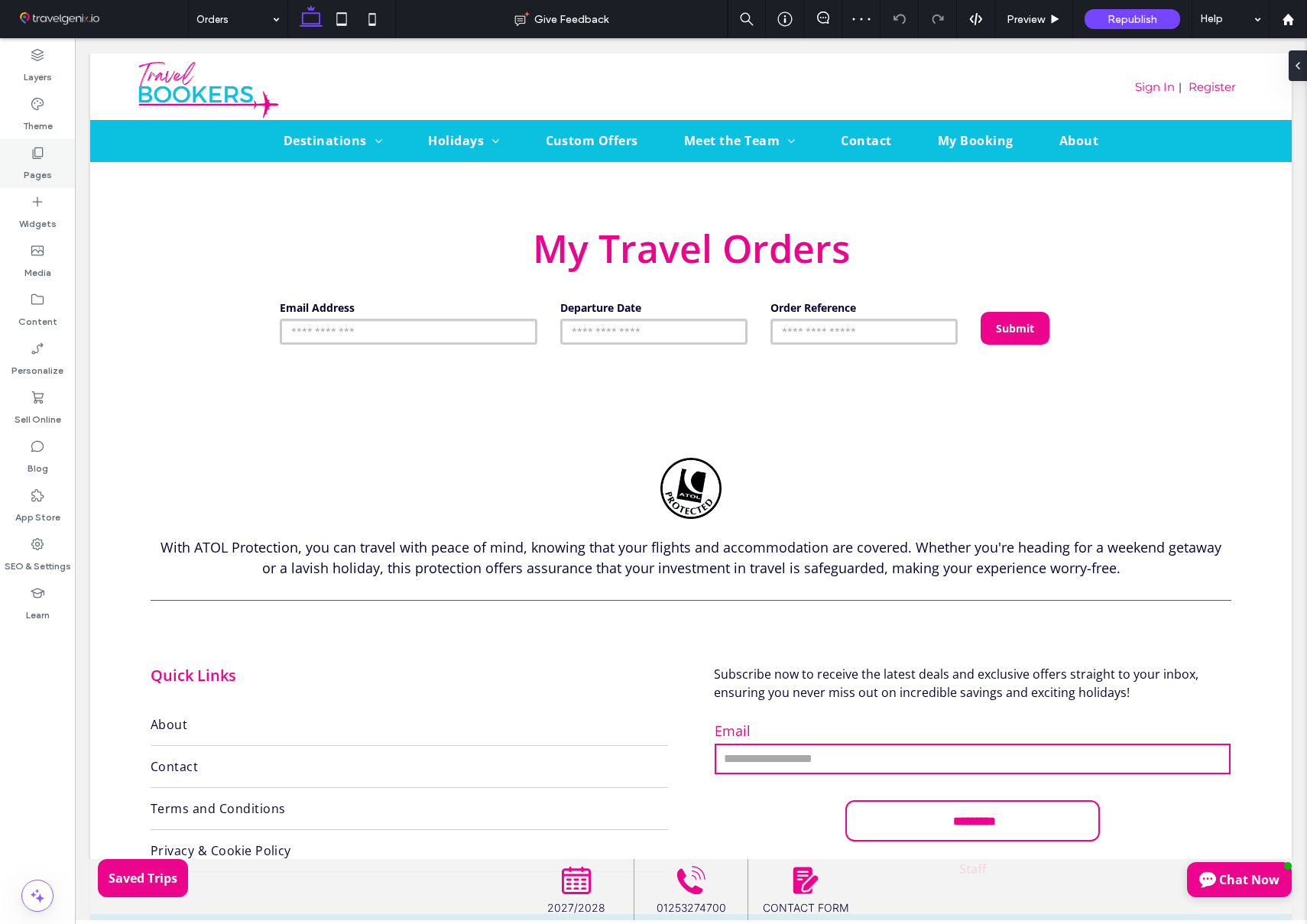
click at [33, 170] on label "Pages" at bounding box center [38, 171] width 28 height 22
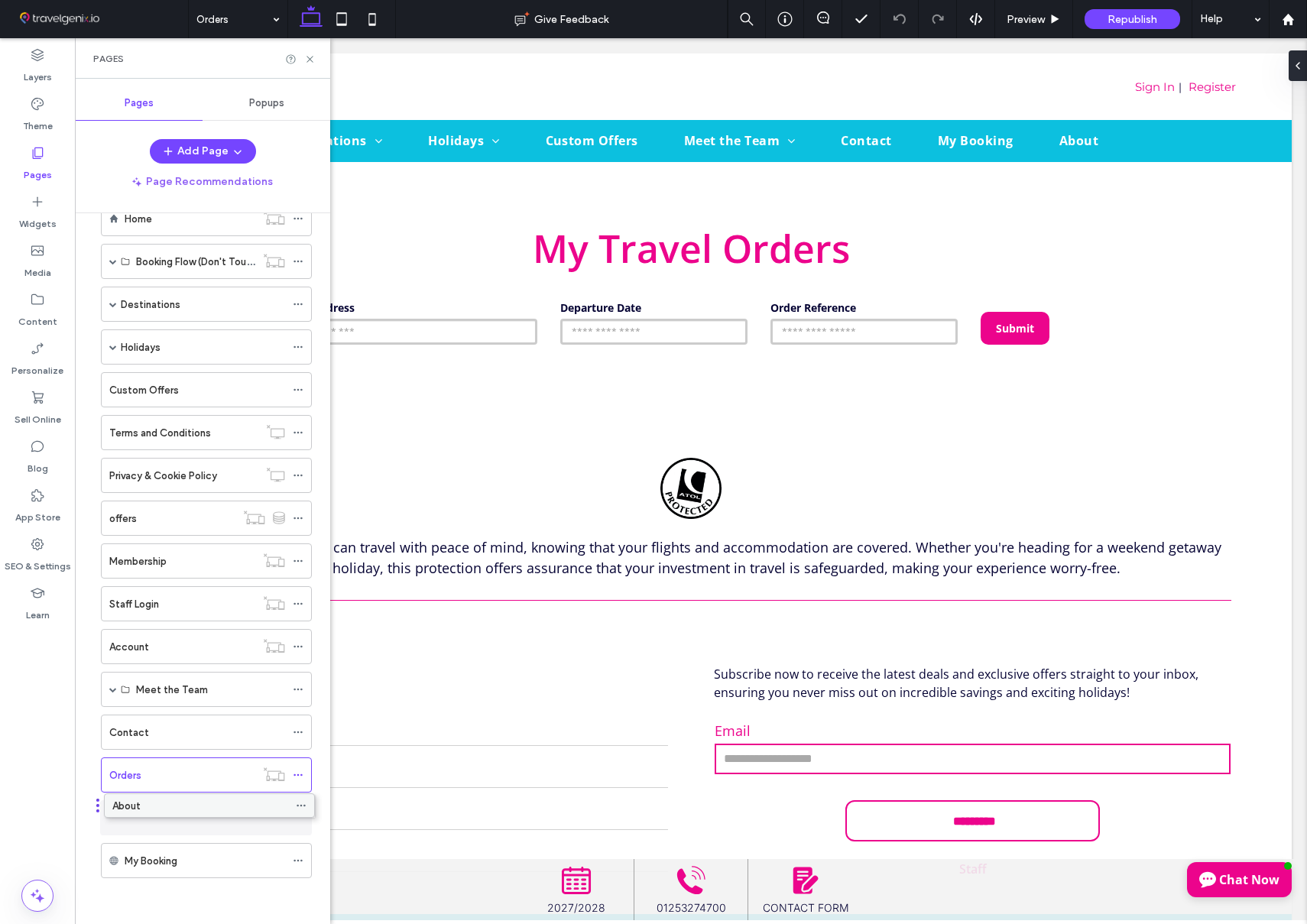
drag, startPoint x: 177, startPoint y: 856, endPoint x: 179, endPoint y: 807, distance: 49.0
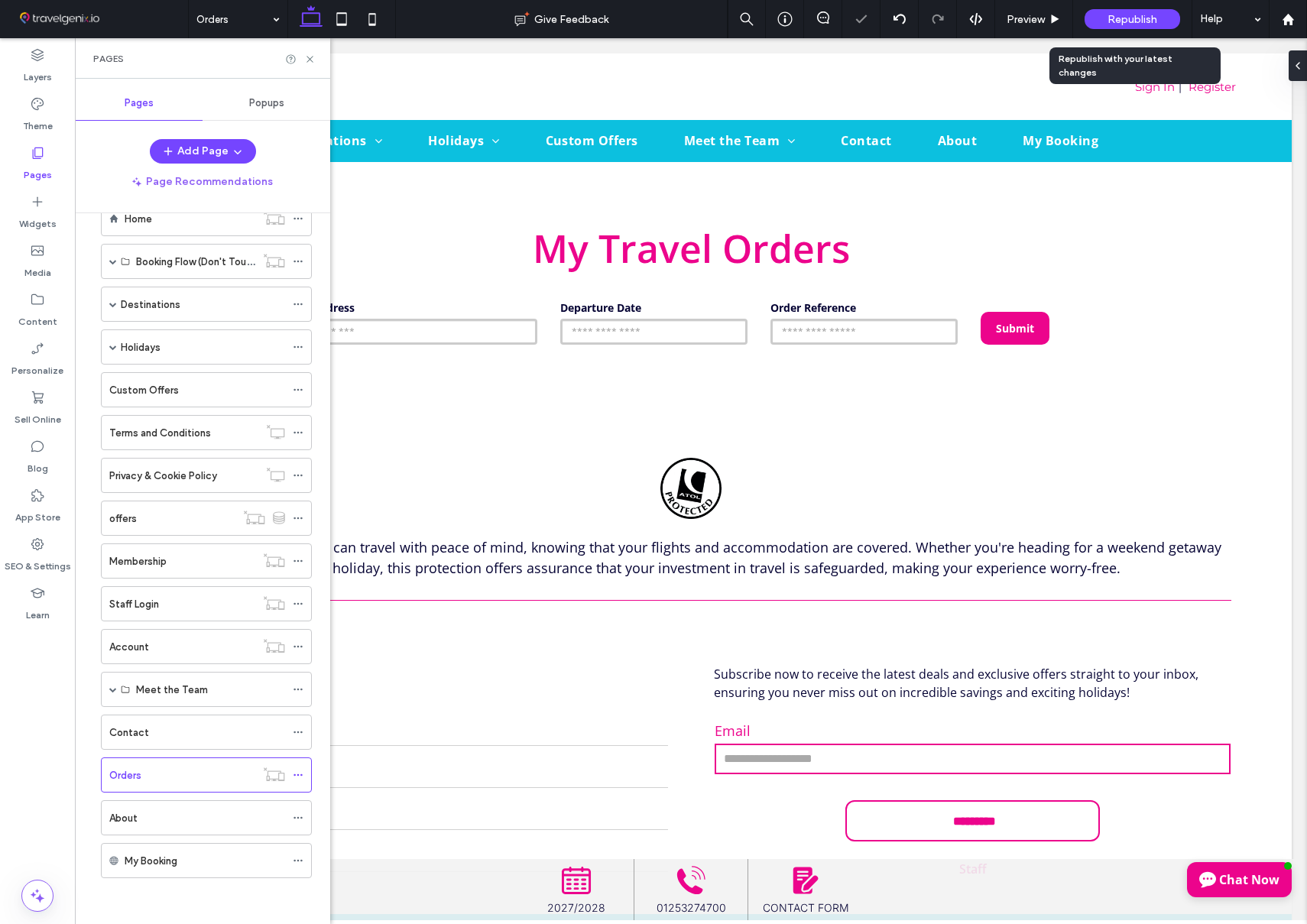
click at [1132, 14] on span "Republish" at bounding box center [1133, 20] width 50 height 13
